Goal: Information Seeking & Learning: Learn about a topic

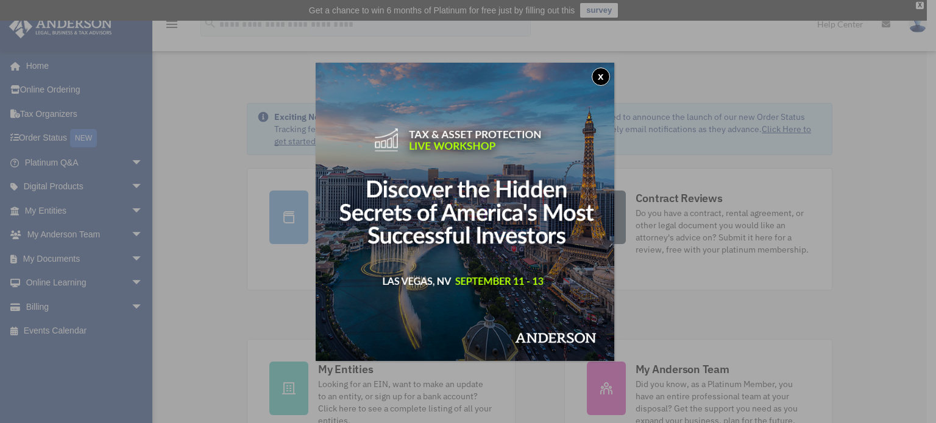
click at [603, 70] on button "x" at bounding box center [601, 77] width 18 height 18
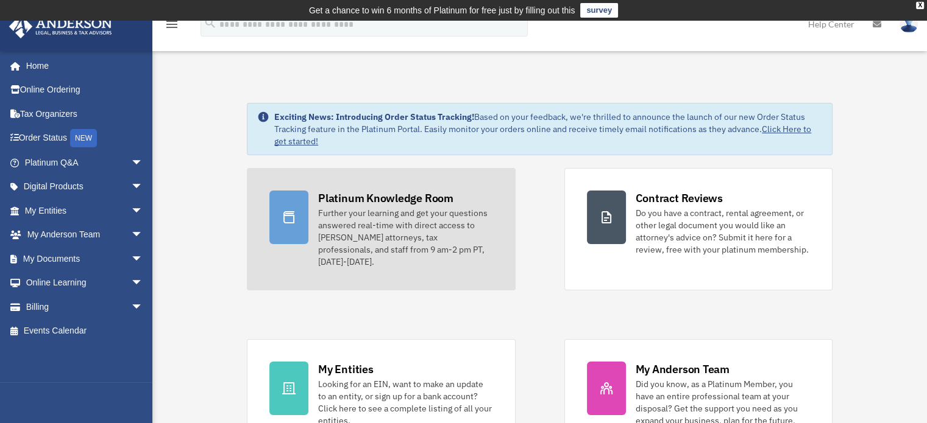
click at [358, 188] on link "Platinum Knowledge Room Further your learning and get your questions answered r…" at bounding box center [381, 229] width 268 height 122
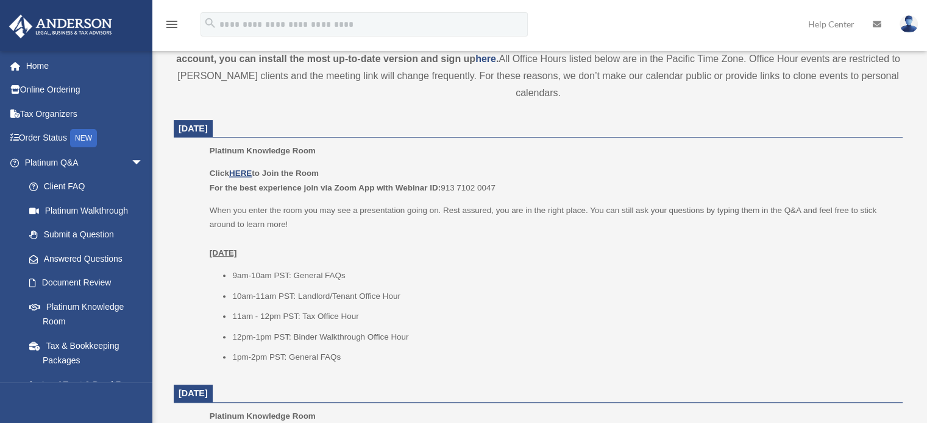
scroll to position [448, 0]
click at [247, 178] on u "HERE" at bounding box center [240, 174] width 23 height 9
